Goal: Complete application form

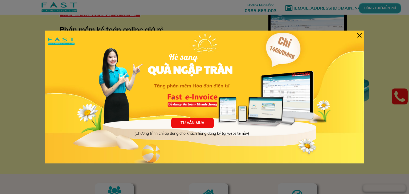
click at [358, 35] on div at bounding box center [359, 35] width 4 height 4
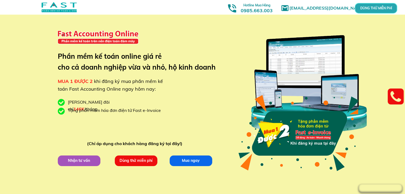
click at [146, 159] on p "Dùng thử miễn phí" at bounding box center [135, 160] width 43 height 11
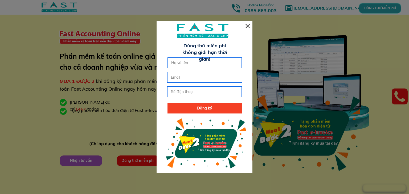
click at [246, 26] on div at bounding box center [247, 26] width 4 height 4
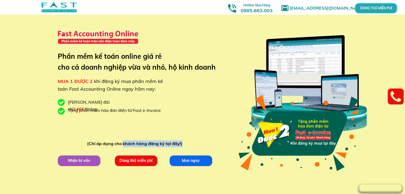
drag, startPoint x: 122, startPoint y: 142, endPoint x: 183, endPoint y: 141, distance: 60.7
click at [183, 141] on div "(Chỉ áp dụng cho khách hàng đăng ký tại đây!)" at bounding box center [136, 144] width 98 height 7
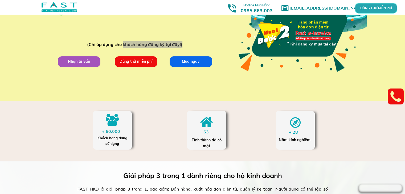
scroll to position [133, 0]
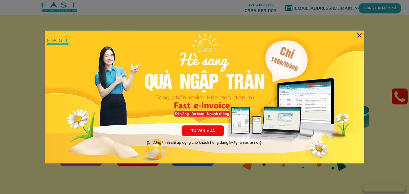
click at [359, 35] on div at bounding box center [359, 35] width 4 height 4
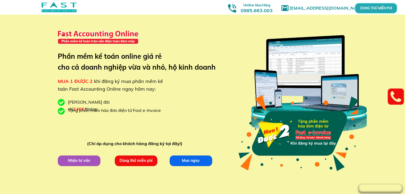
click at [83, 167] on div "marketingfasthn@gmail.com MUA 1 ĐƯỢC 2 khi đăng ký mua phần mềm kế toán Fast Ac…" at bounding box center [203, 100] width 256 height 201
click at [83, 160] on p "Nhận tư vấn" at bounding box center [78, 160] width 43 height 11
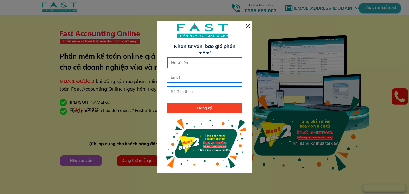
click at [180, 63] on input "text" at bounding box center [205, 63] width 70 height 10
type input "Lê Thị Thu Huyền"
click at [181, 80] on input "email" at bounding box center [205, 77] width 70 height 10
type input "lethithuhuyen06111999@gmail.com"
click at [187, 88] on input "tel" at bounding box center [205, 92] width 70 height 10
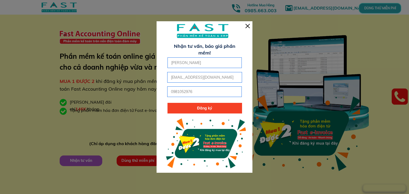
type input "0981052976"
click at [195, 108] on p "Đăng ký" at bounding box center [204, 108] width 75 height 11
